Goal: Information Seeking & Learning: Learn about a topic

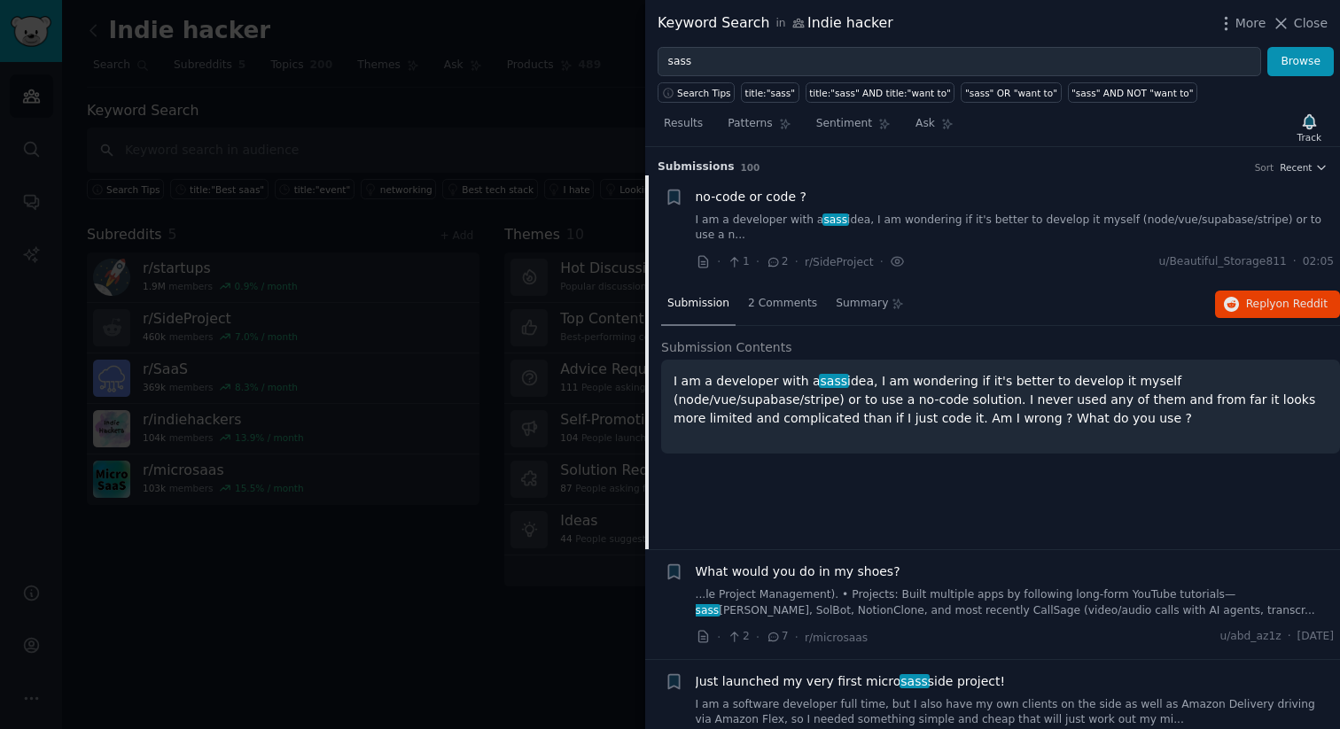
scroll to position [27, 0]
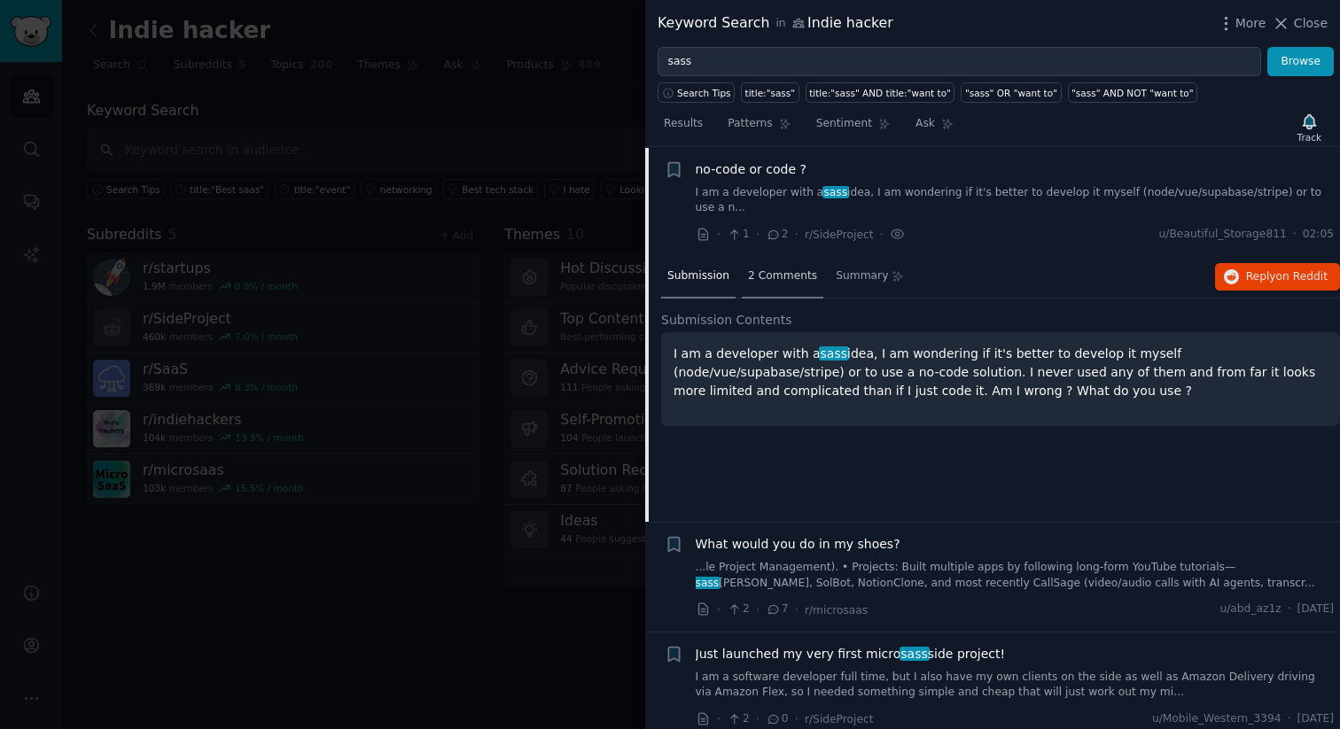
click at [783, 272] on span "2 Comments" at bounding box center [782, 277] width 69 height 16
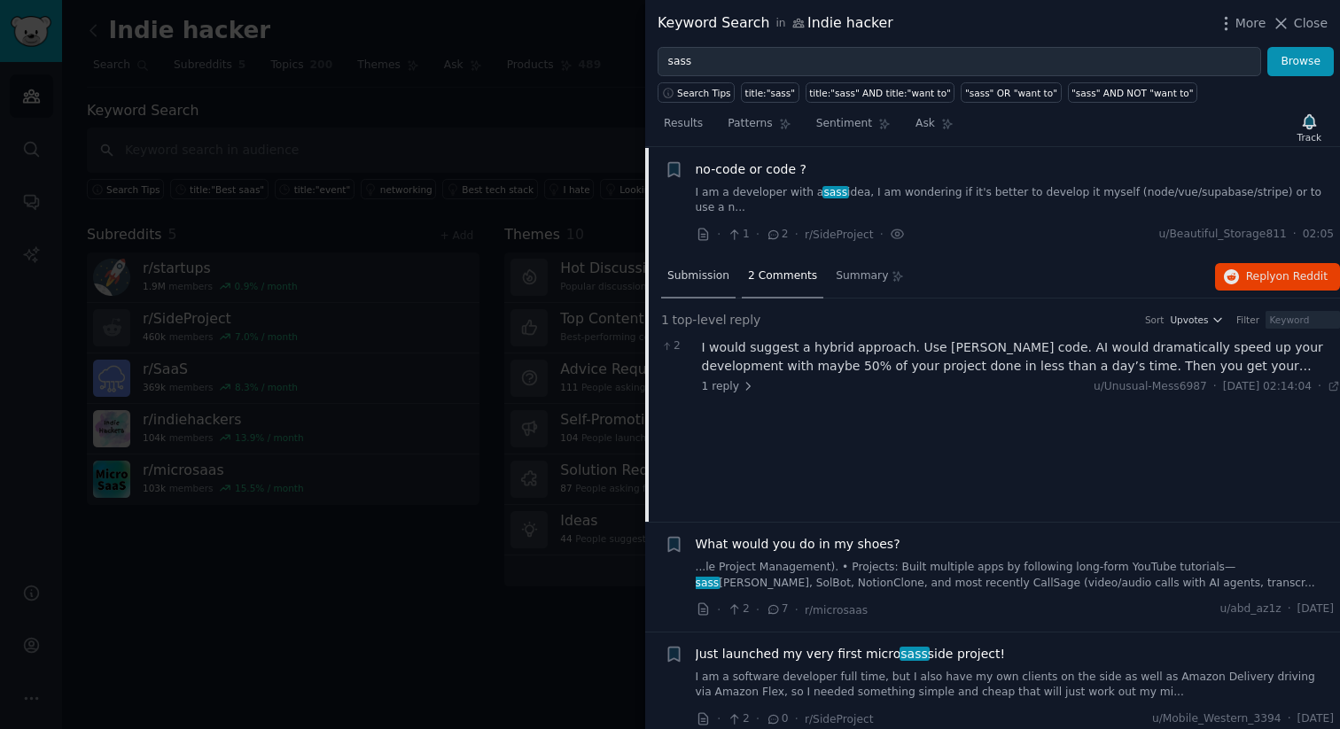
click at [675, 284] on div "Submission" at bounding box center [698, 277] width 74 height 43
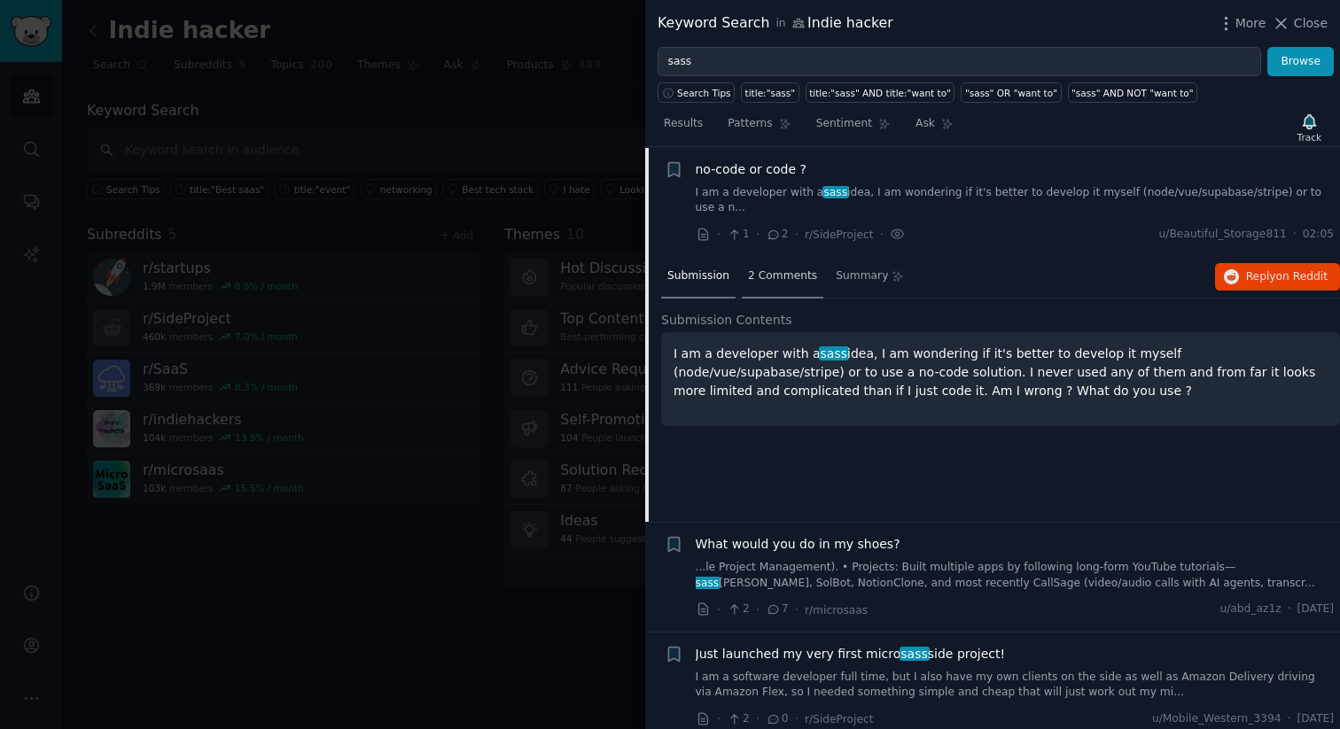
click at [778, 283] on span "2 Comments" at bounding box center [782, 277] width 69 height 16
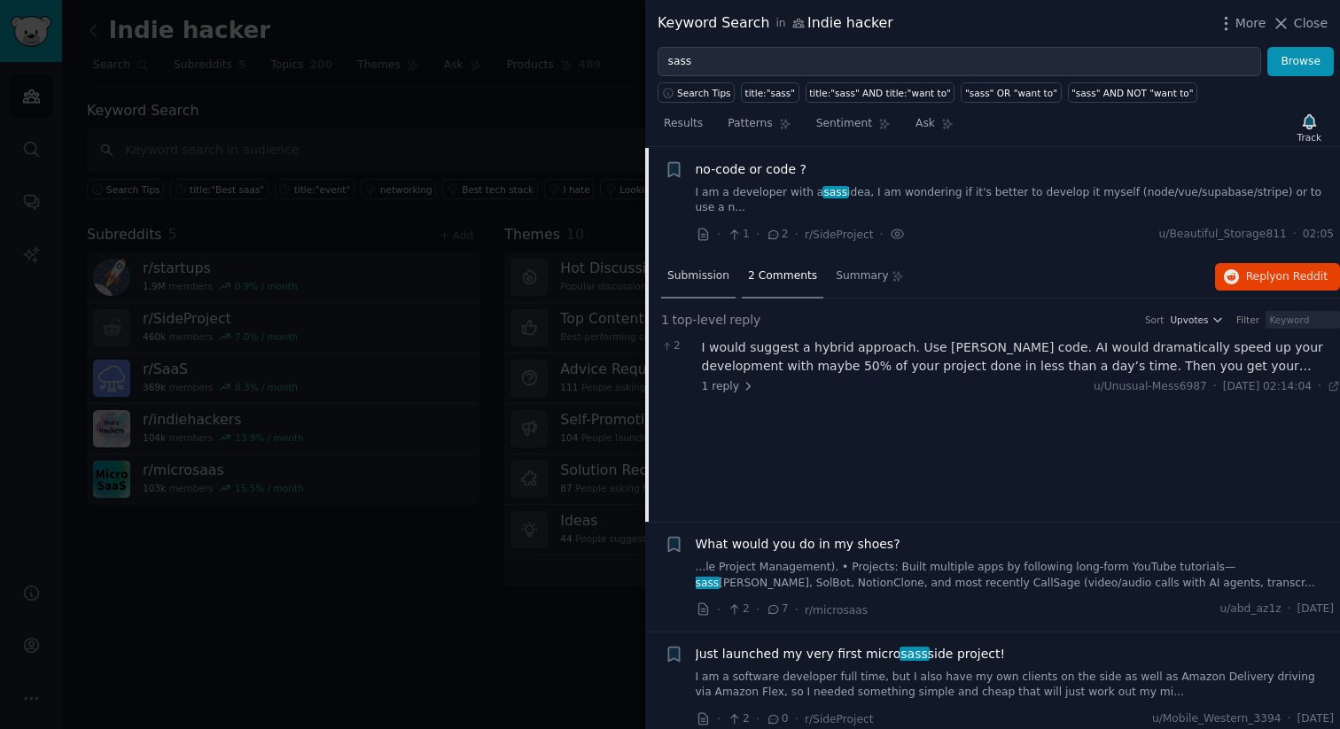
click at [687, 280] on span "Submission" at bounding box center [698, 277] width 62 height 16
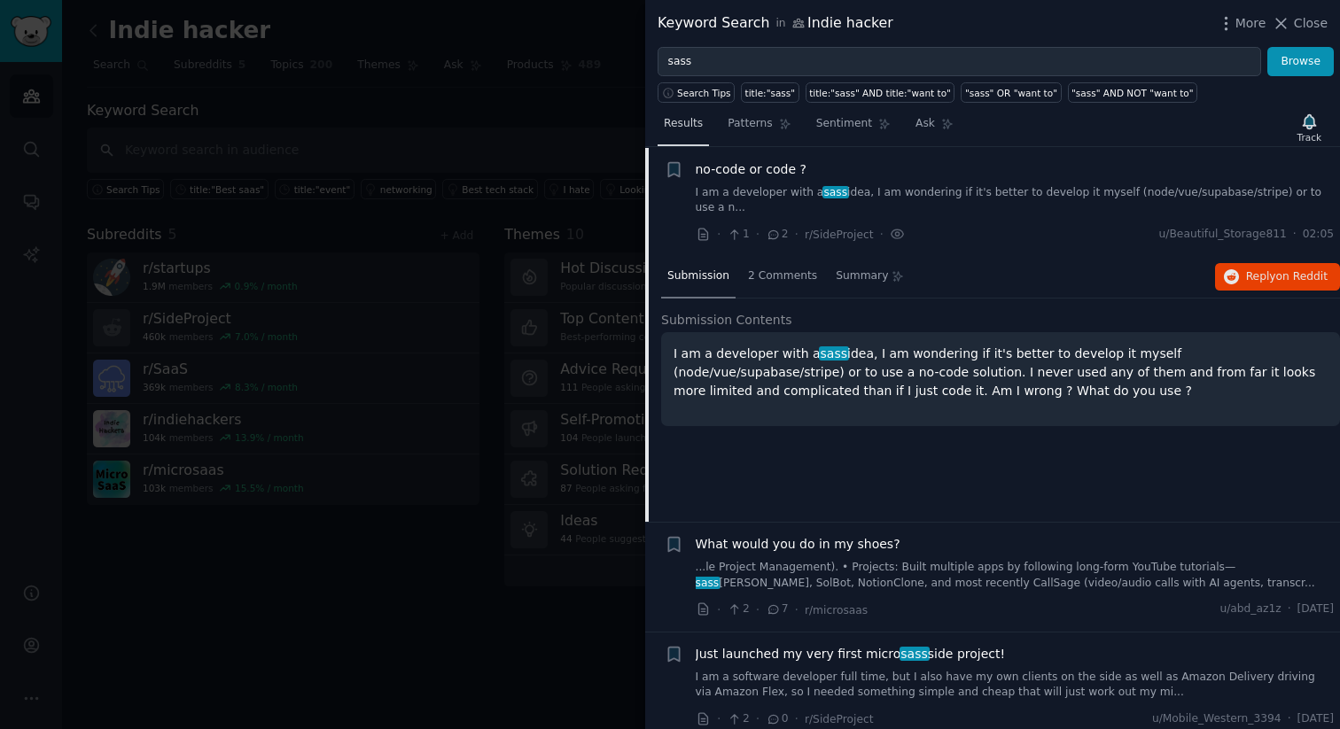
click at [674, 123] on span "Results" at bounding box center [683, 124] width 39 height 16
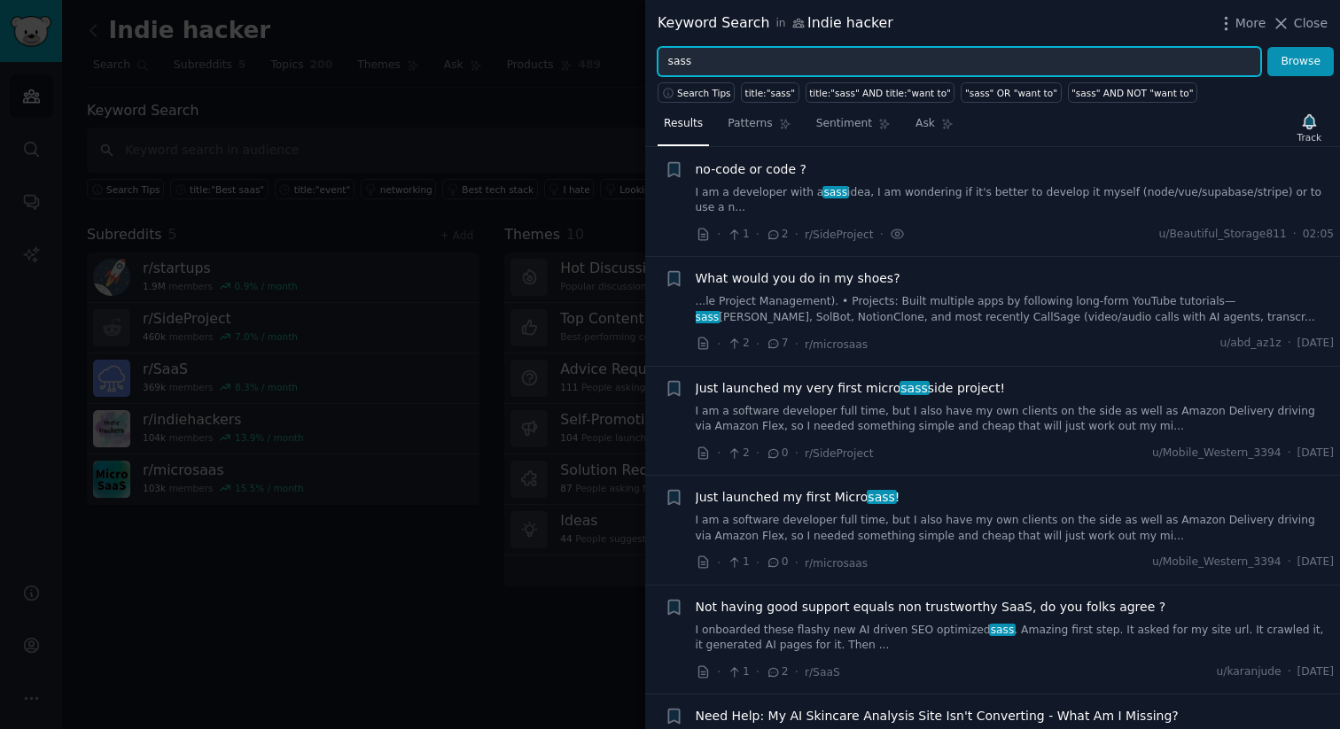
click at [722, 68] on input "sass" at bounding box center [960, 62] width 604 height 30
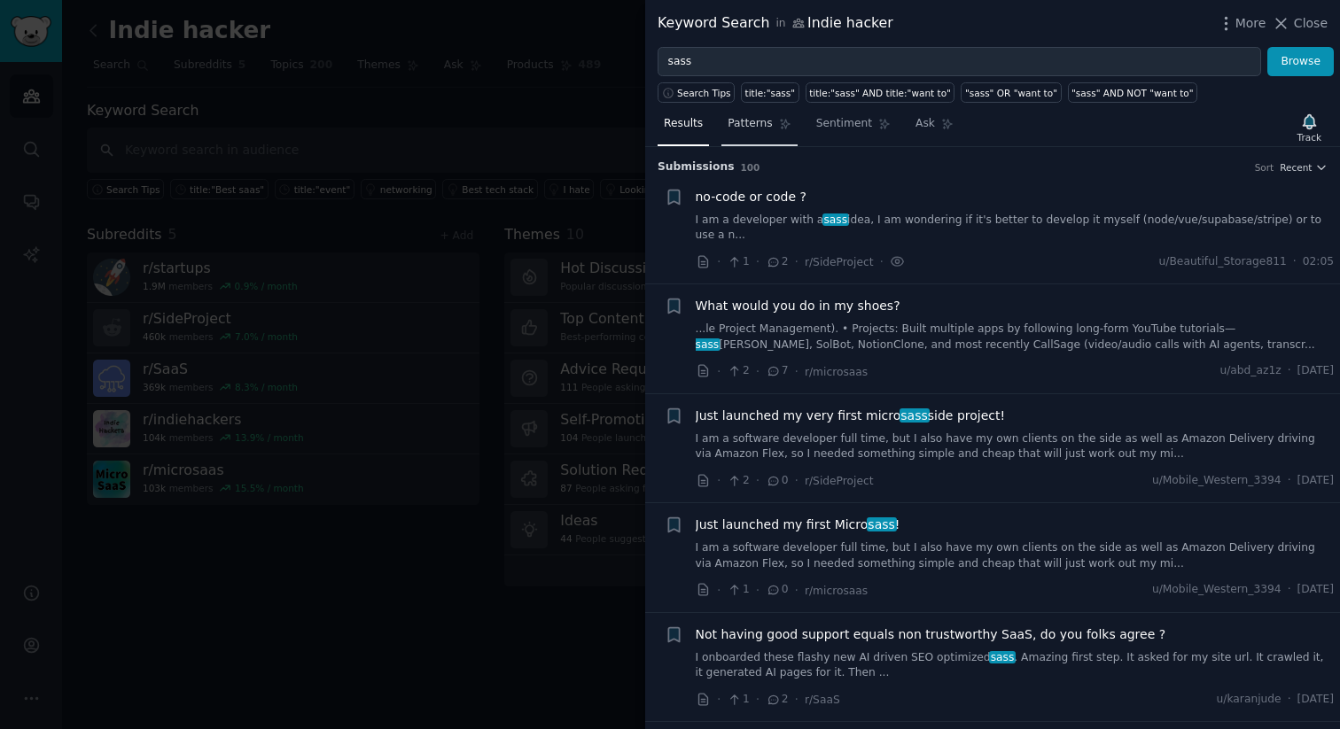
click at [756, 137] on link "Patterns" at bounding box center [758, 128] width 75 height 36
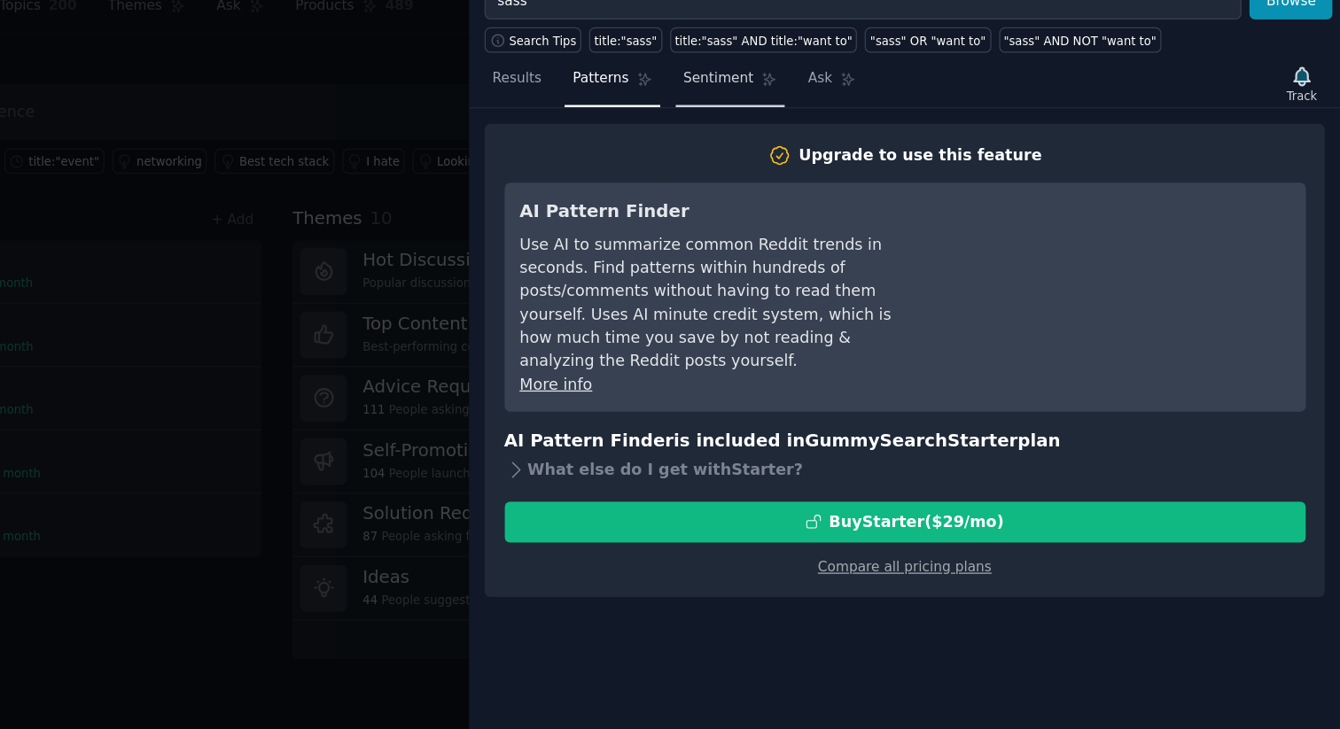
click at [846, 122] on span "Sentiment" at bounding box center [844, 124] width 56 height 16
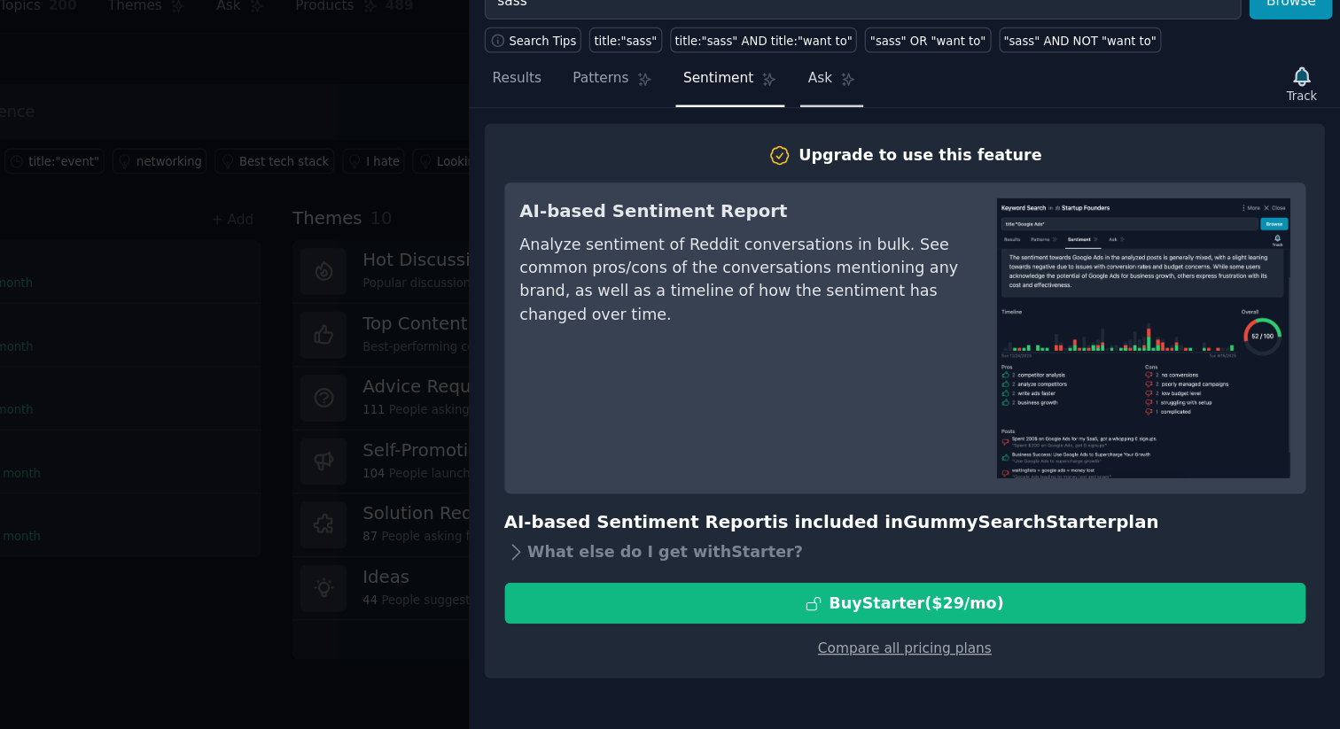
click at [924, 125] on span "Ask" at bounding box center [925, 124] width 19 height 16
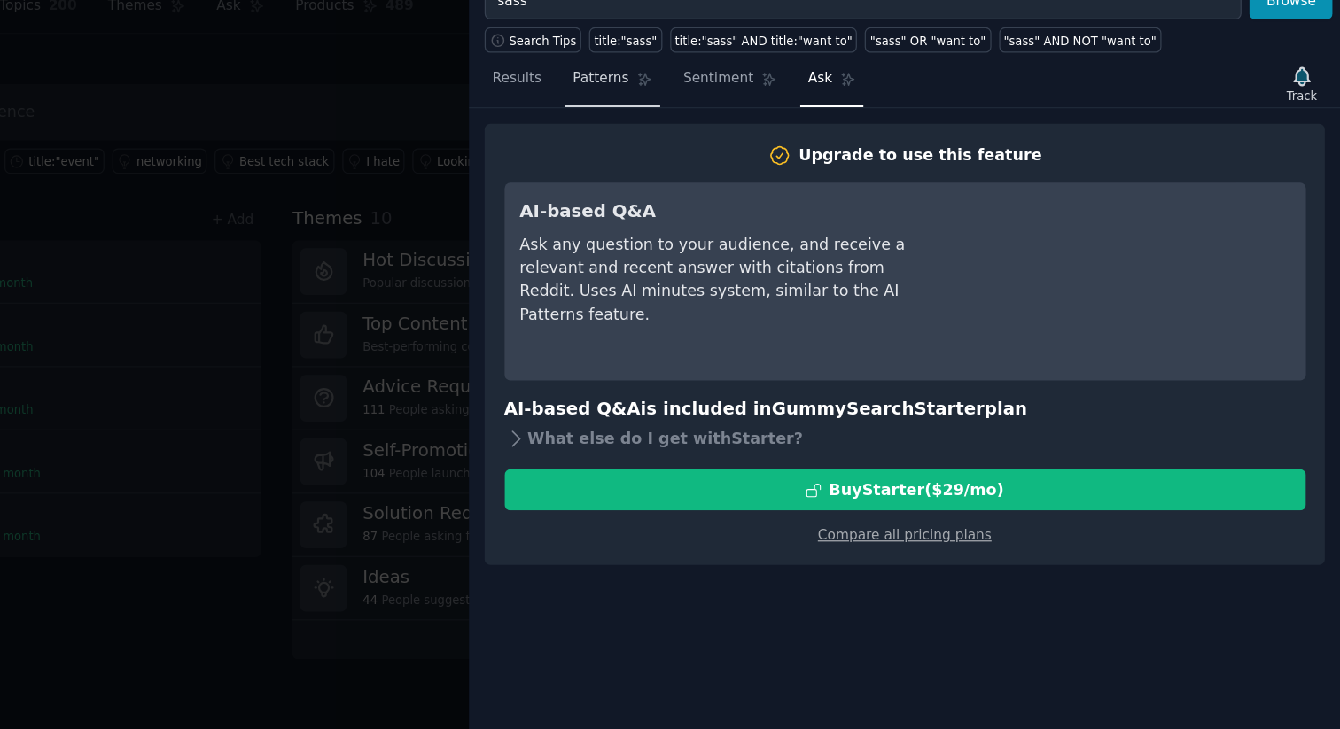
click at [755, 131] on span "Patterns" at bounding box center [750, 124] width 44 height 16
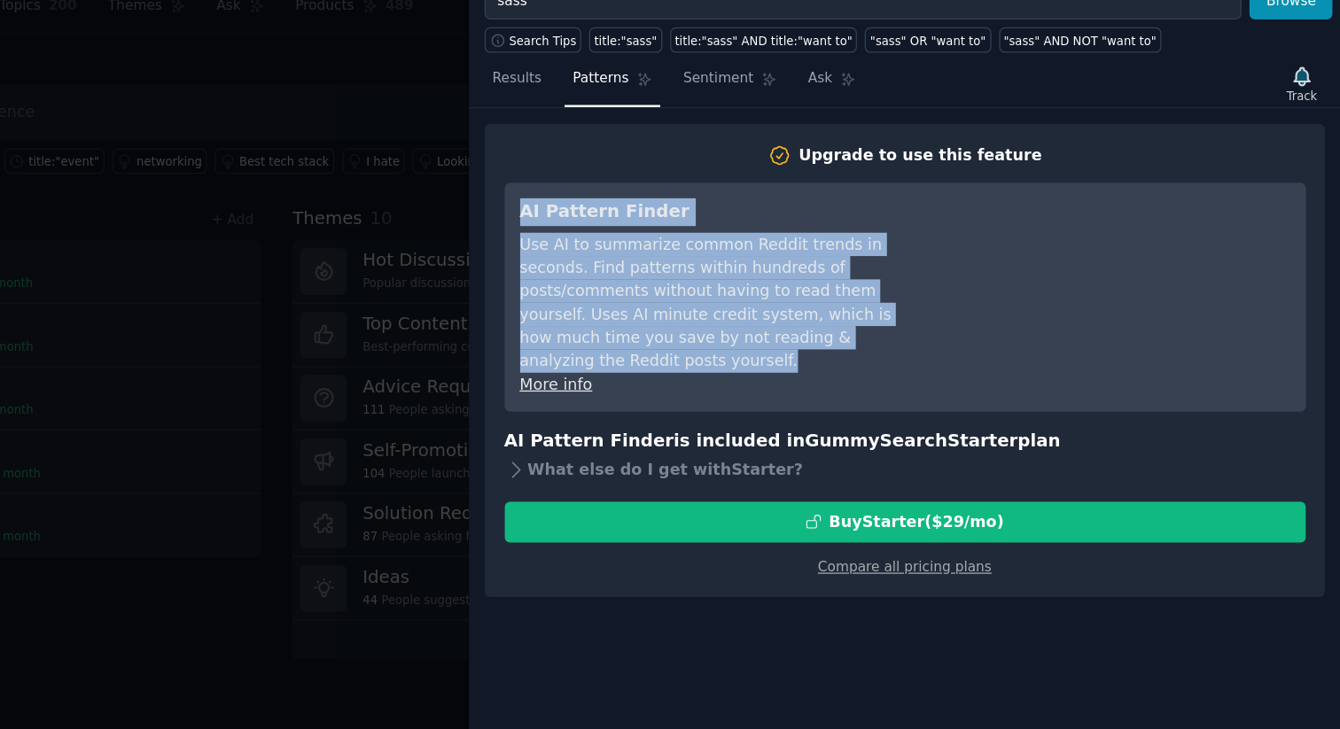
drag, startPoint x: 685, startPoint y: 231, endPoint x: 957, endPoint y: 333, distance: 290.6
click at [957, 333] on div "AI Pattern Finder Use AI to summarize common Reddit trends in seconds. Find pat…" at bounding box center [848, 298] width 324 height 159
copy div "AI Pattern Finder Use AI to summarize common Reddit trends in seconds. Find pat…"
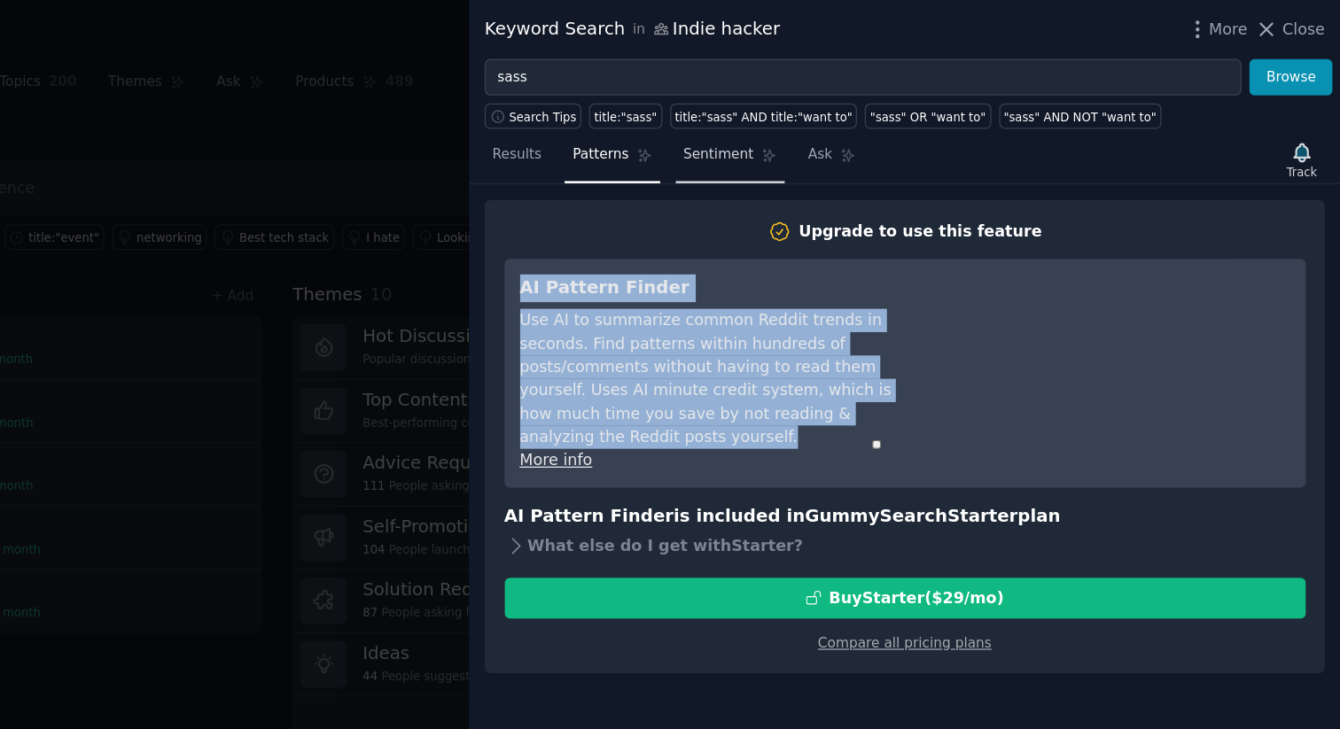
click at [838, 132] on link "Sentiment" at bounding box center [853, 128] width 87 height 36
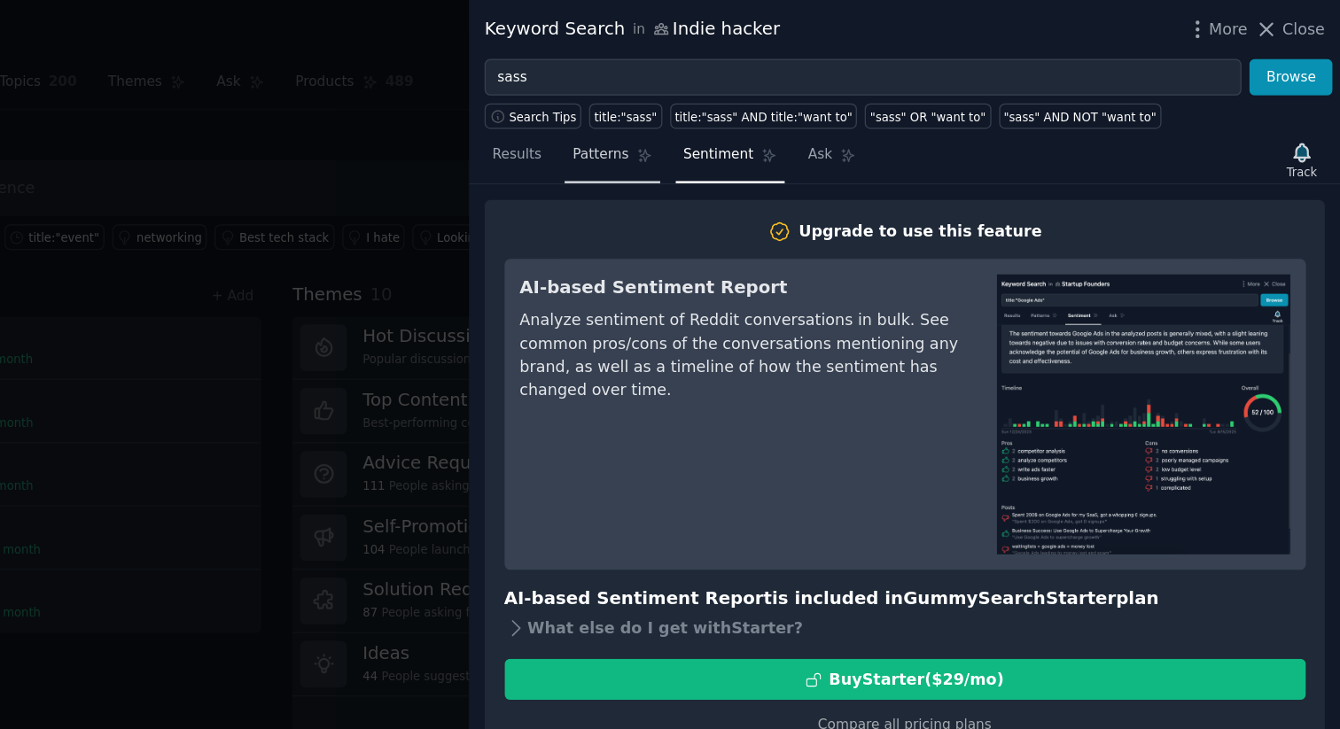
click at [761, 136] on link "Patterns" at bounding box center [758, 128] width 75 height 36
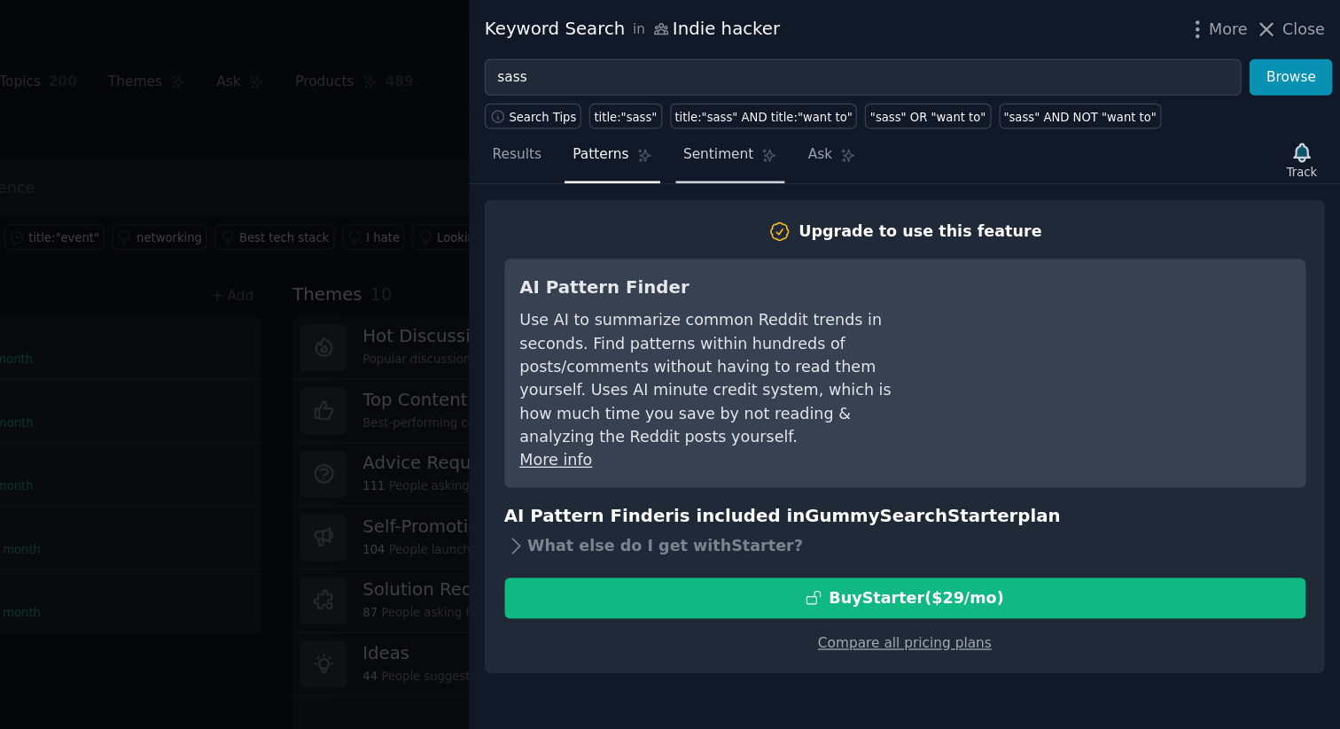
click at [833, 136] on link "Sentiment" at bounding box center [853, 128] width 87 height 36
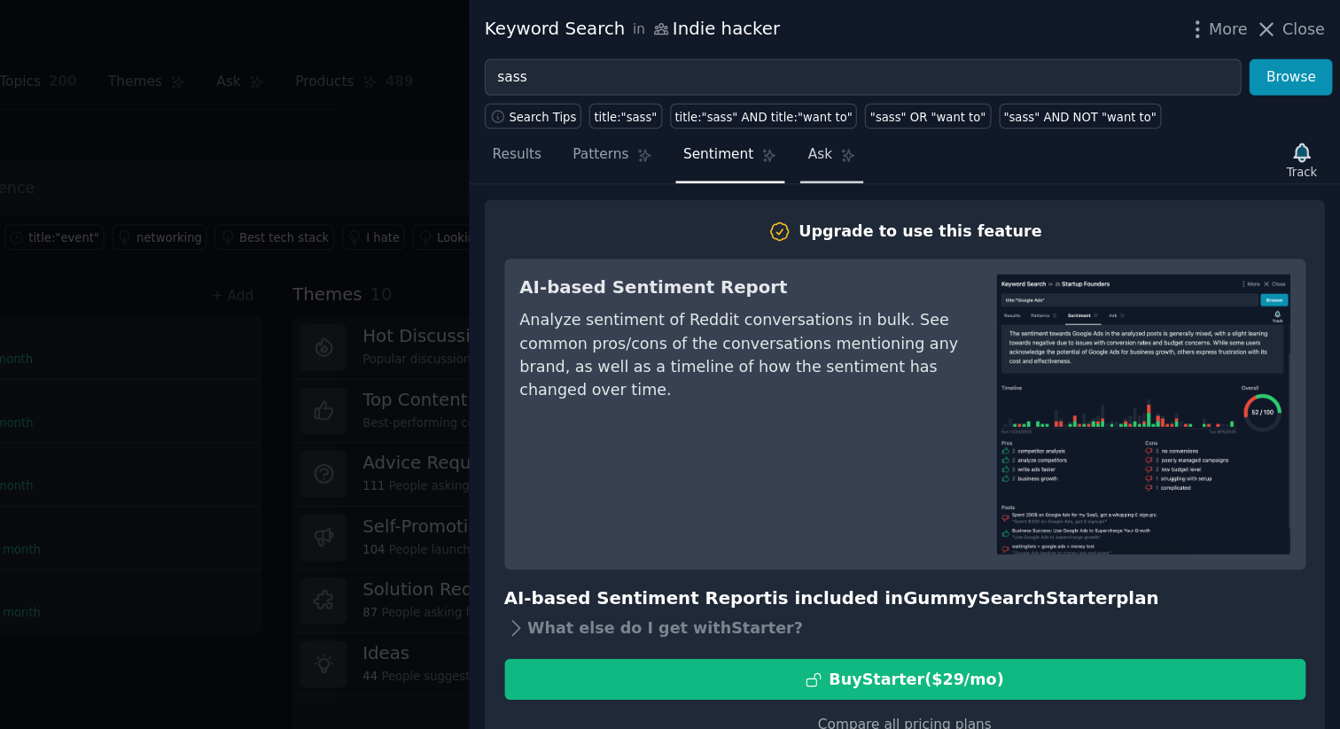
click at [931, 137] on link "Ask" at bounding box center [934, 128] width 51 height 36
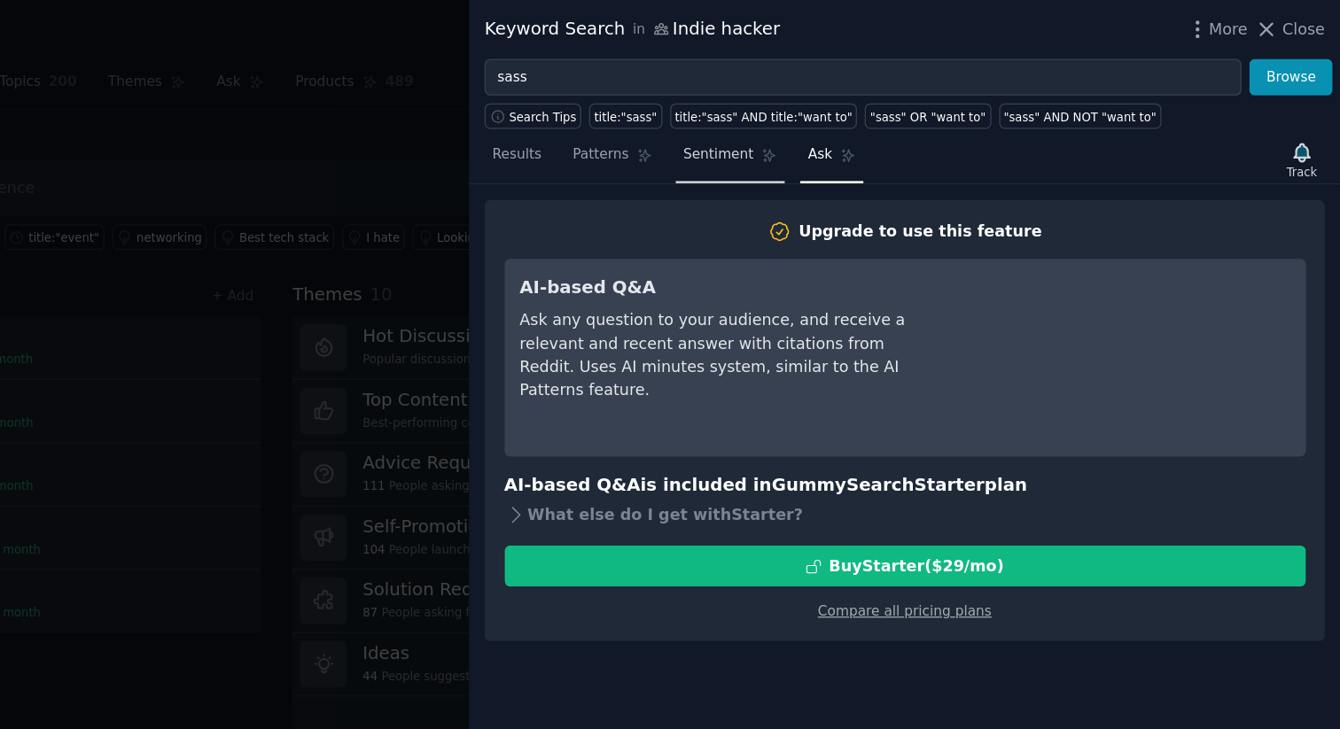
click at [848, 129] on span "Sentiment" at bounding box center [844, 124] width 56 height 16
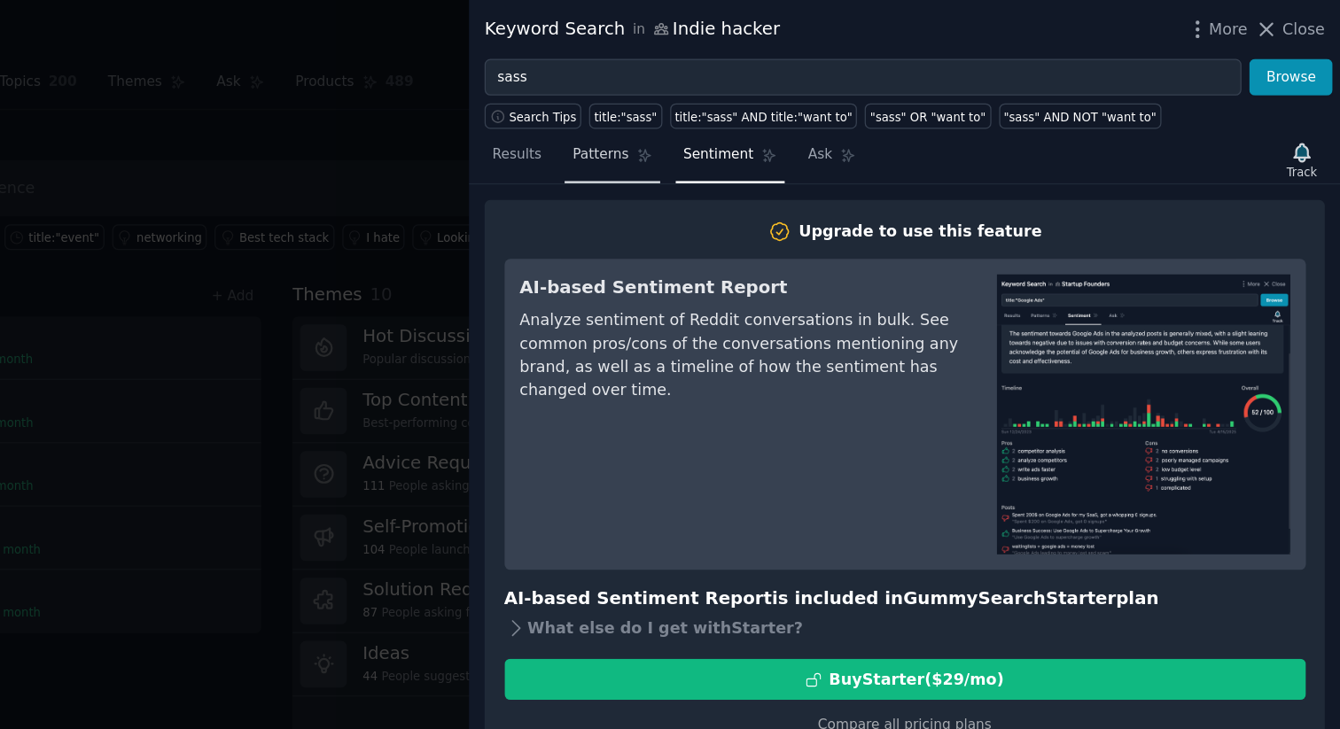
click at [754, 127] on span "Patterns" at bounding box center [750, 124] width 44 height 16
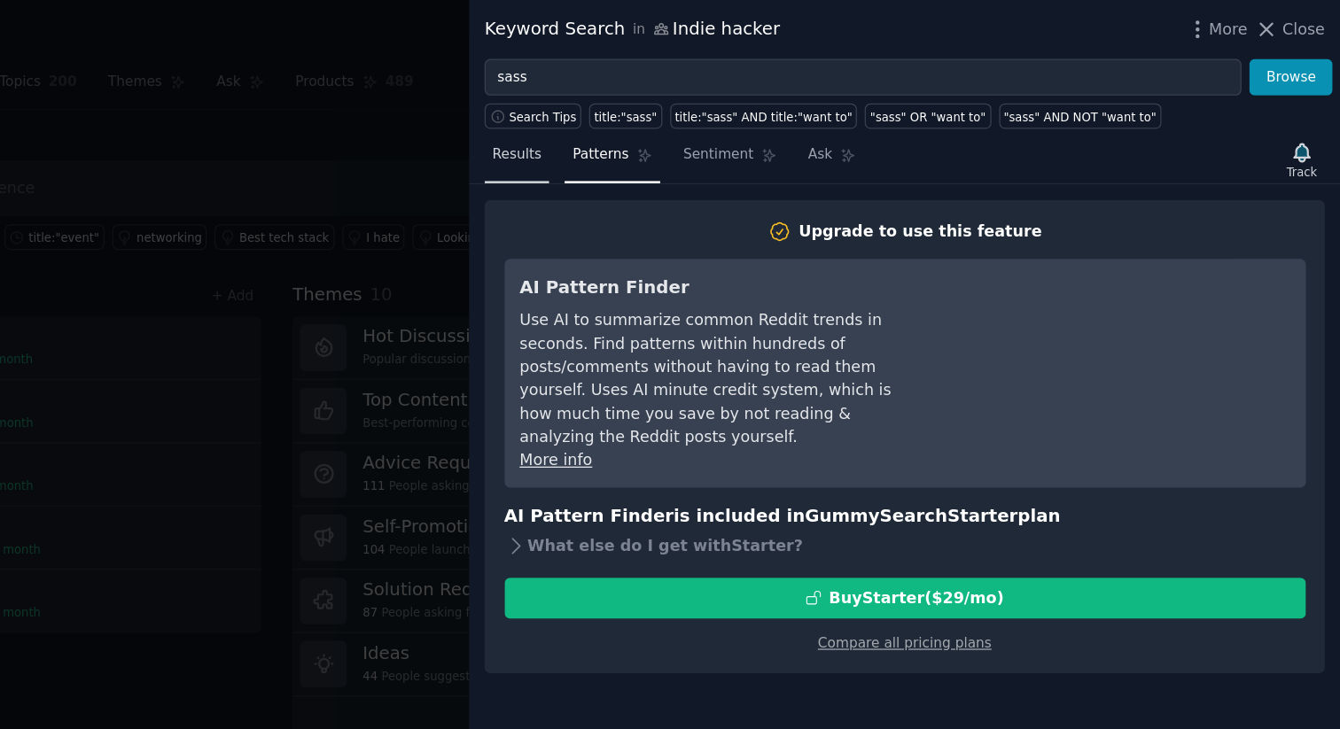
click at [684, 129] on span "Results" at bounding box center [683, 124] width 39 height 16
click at [762, 128] on span "Patterns" at bounding box center [750, 124] width 44 height 16
click at [836, 126] on span "Sentiment" at bounding box center [844, 124] width 56 height 16
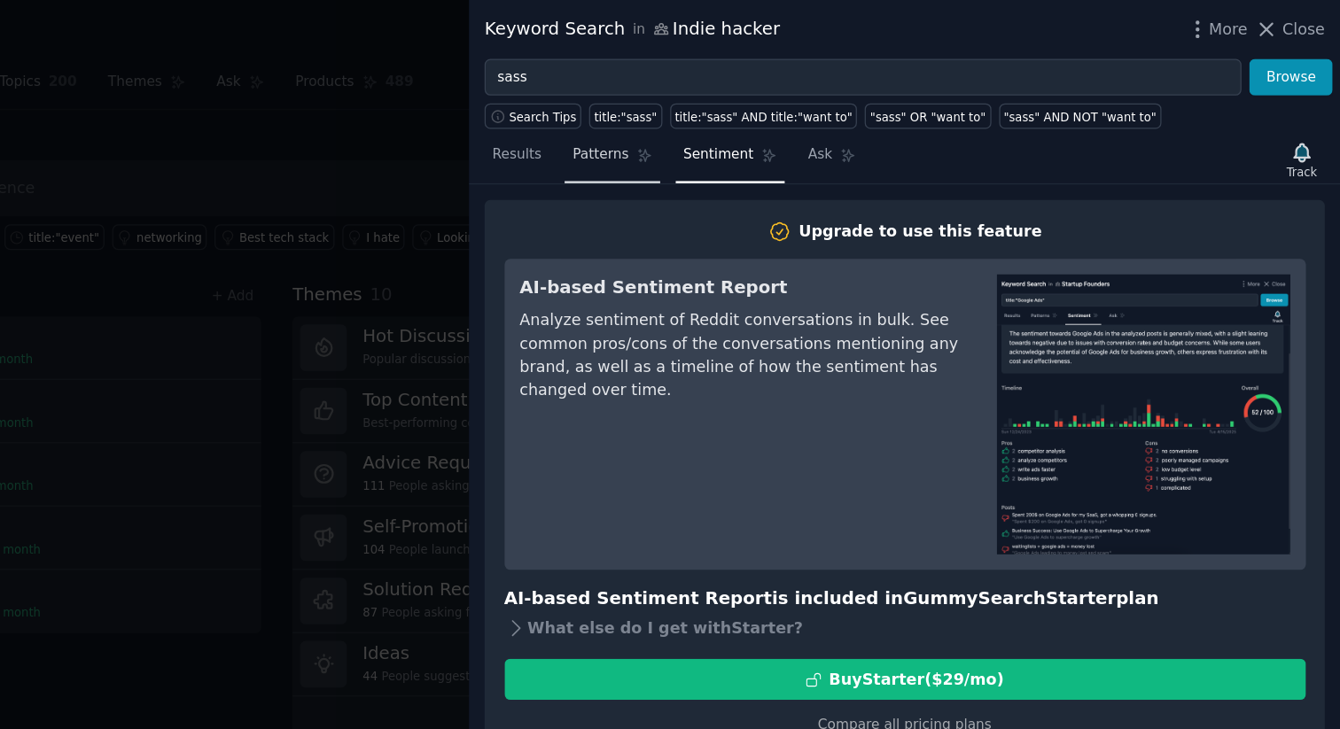
click at [765, 126] on span "Patterns" at bounding box center [750, 124] width 44 height 16
